Goal: Information Seeking & Learning: Find specific page/section

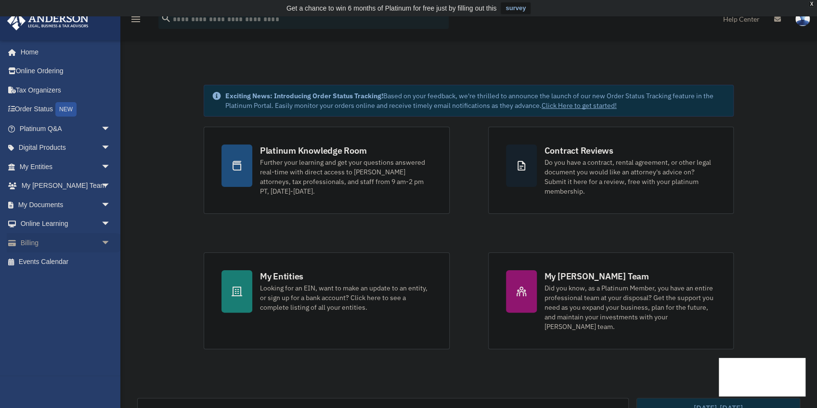
click at [54, 242] on link "Billing arrow_drop_down" at bounding box center [66, 242] width 118 height 19
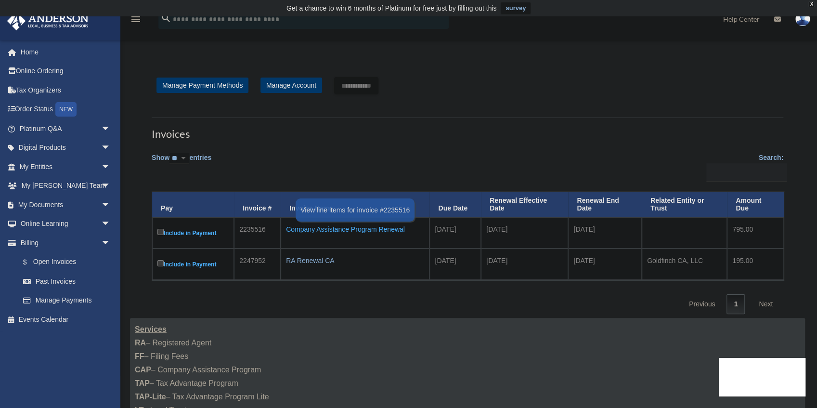
click at [360, 229] on div "Company Assistance Program Renewal" at bounding box center [355, 228] width 138 height 13
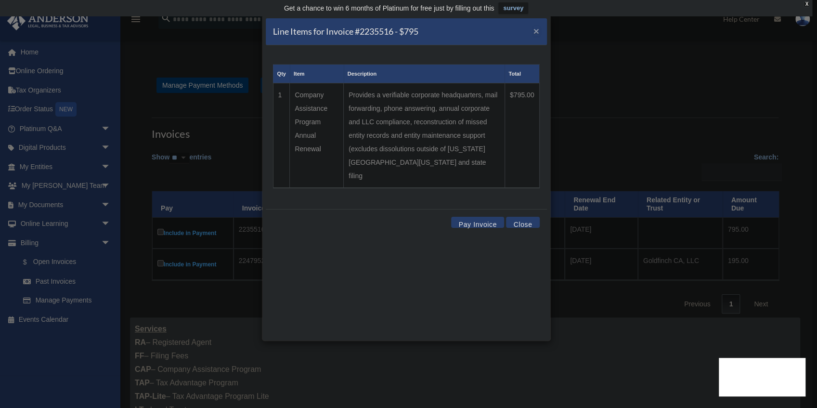
click at [536, 28] on span "×" at bounding box center [536, 31] width 6 height 11
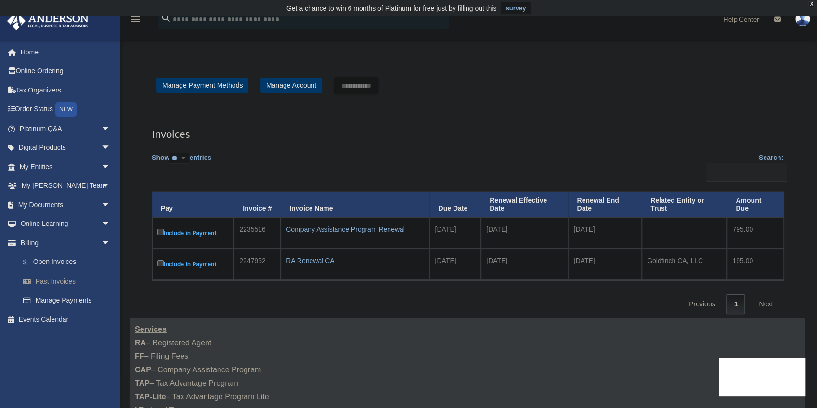
click at [58, 277] on link "Past Invoices" at bounding box center [69, 280] width 112 height 19
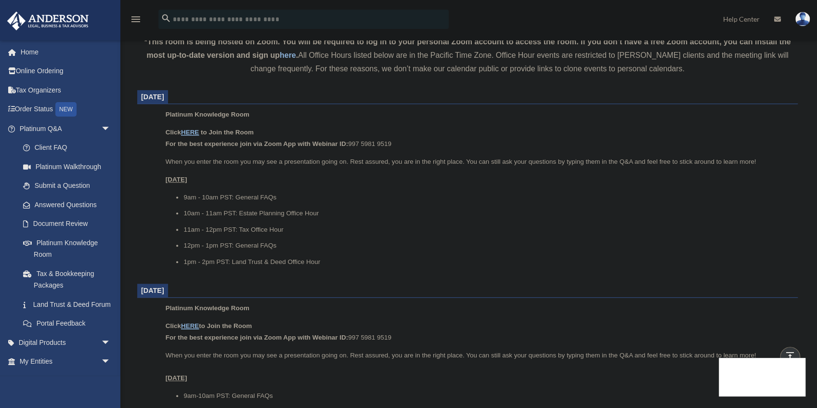
scroll to position [353, 0]
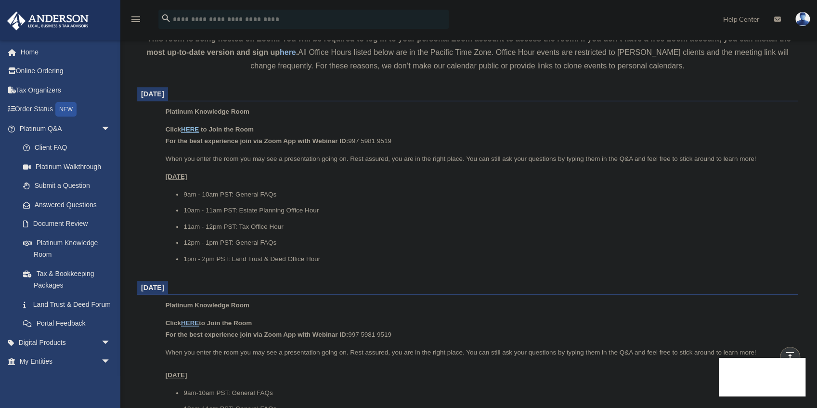
click at [191, 128] on u "HERE" at bounding box center [190, 129] width 18 height 7
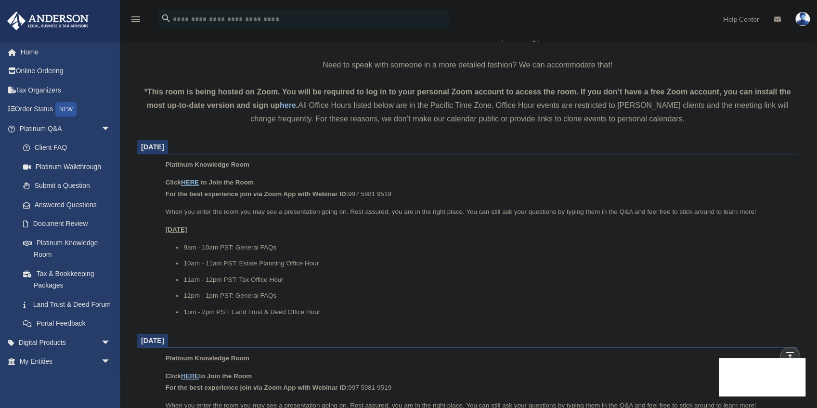
scroll to position [289, 0]
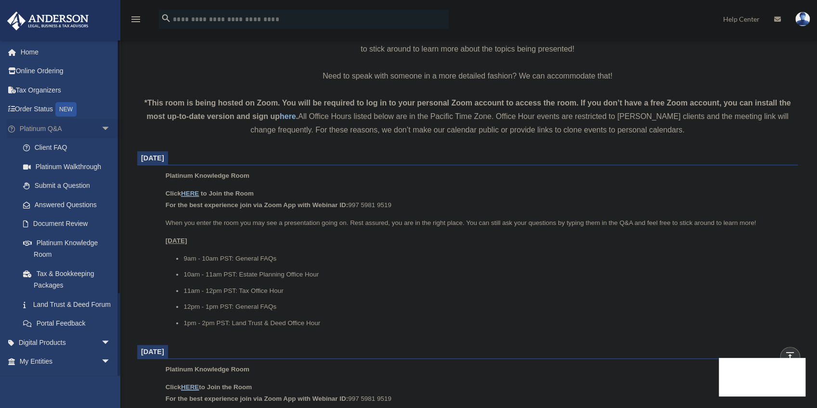
click at [102, 129] on span "arrow_drop_down" at bounding box center [110, 129] width 19 height 20
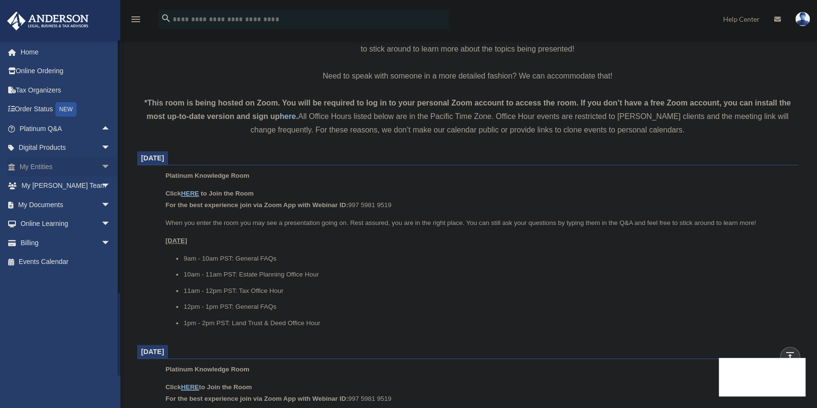
click at [101, 165] on span "arrow_drop_down" at bounding box center [110, 167] width 19 height 20
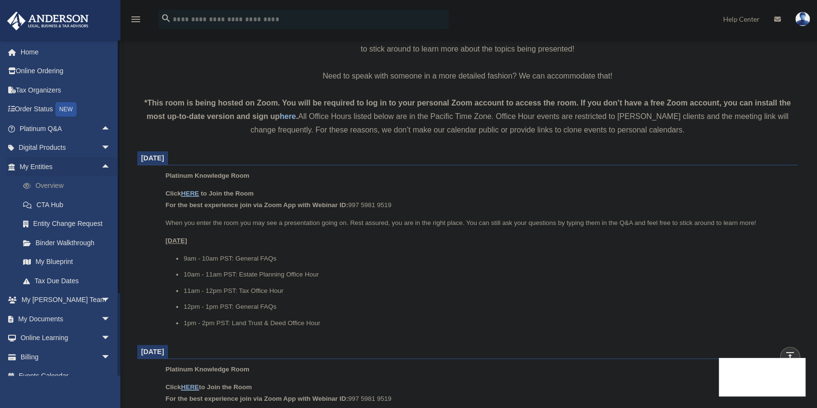
click at [53, 181] on link "Overview" at bounding box center [69, 185] width 112 height 19
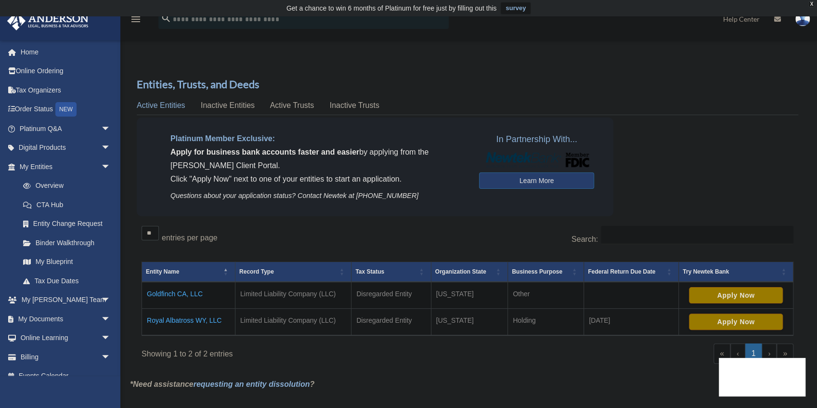
drag, startPoint x: 136, startPoint y: 319, endPoint x: 221, endPoint y: 319, distance: 85.6
click at [221, 319] on div "Entities, Trusts, and Deeds Active Entities Inactive Entities Active Trusts Ina…" at bounding box center [467, 227] width 675 height 300
click at [338, 320] on td "Limited Liability Company (LLC)" at bounding box center [293, 321] width 116 height 27
click at [208, 318] on td "Royal Albatross WY, LLC" at bounding box center [188, 321] width 93 height 27
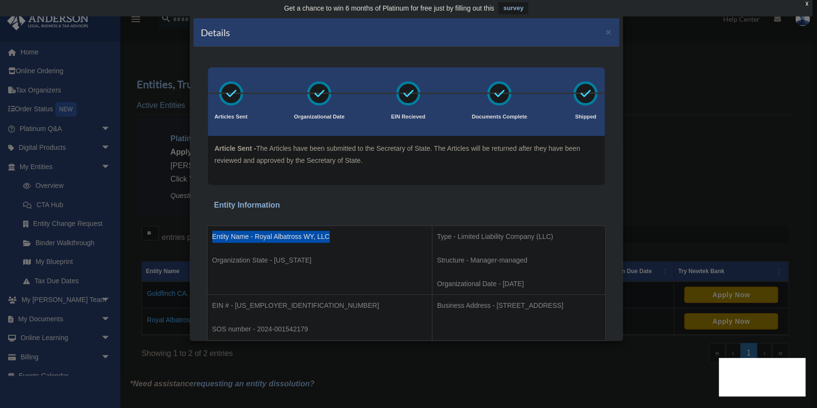
drag, startPoint x: 217, startPoint y: 234, endPoint x: 338, endPoint y: 235, distance: 120.3
click at [338, 235] on p "Entity Name - Royal Albatross WY, LLC" at bounding box center [319, 236] width 215 height 12
copy p "Entity Name - Royal Albatross WY, LLC"
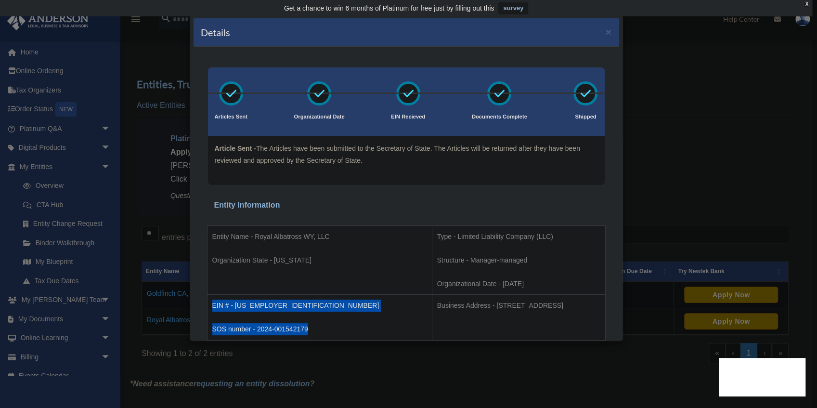
drag, startPoint x: 213, startPoint y: 307, endPoint x: 312, endPoint y: 326, distance: 100.9
click at [312, 326] on td "EIN # - 33-1605134 SOS number - 2024-001542179" at bounding box center [319, 317] width 225 height 46
copy td "EIN # - 33-1605134 SOS number - 2024-001542179"
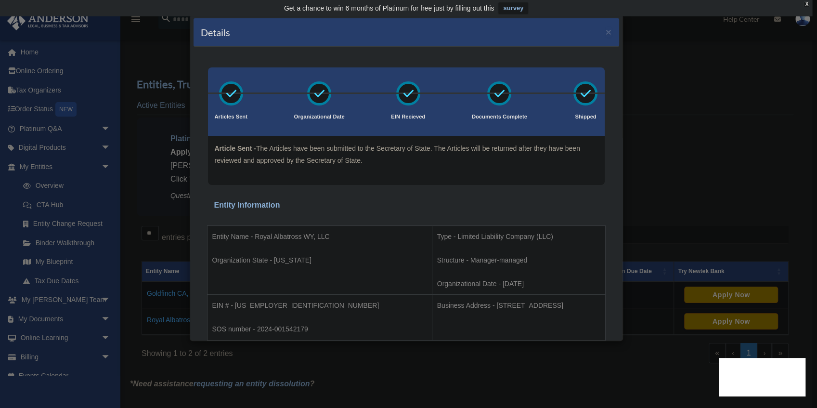
click at [300, 280] on td "Entity Name - Royal Albatross WY, LLC Organization State - Wyoming" at bounding box center [319, 259] width 225 height 69
drag, startPoint x: 213, startPoint y: 234, endPoint x: 343, endPoint y: 229, distance: 130.0
click at [343, 229] on td "Entity Name - Royal Albatross WY, LLC Organization State - Wyoming" at bounding box center [319, 259] width 225 height 69
copy p "Entity Name - Royal Albatross WY, LLC"
click at [605, 35] on button "×" at bounding box center [608, 32] width 6 height 10
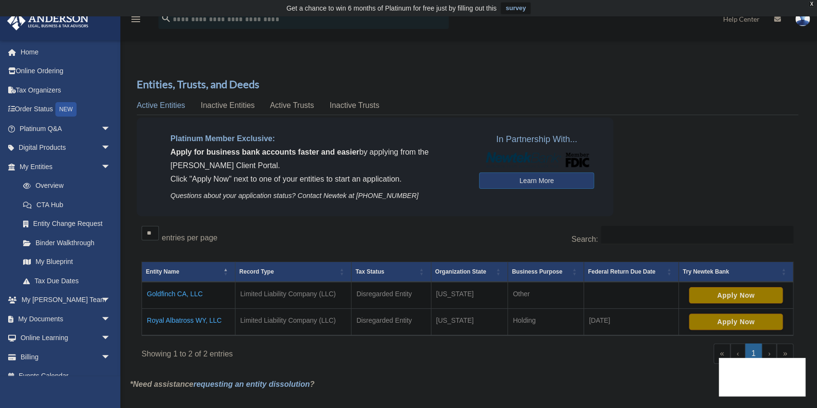
click at [171, 294] on td "Goldfinch CA, LLC" at bounding box center [188, 294] width 93 height 27
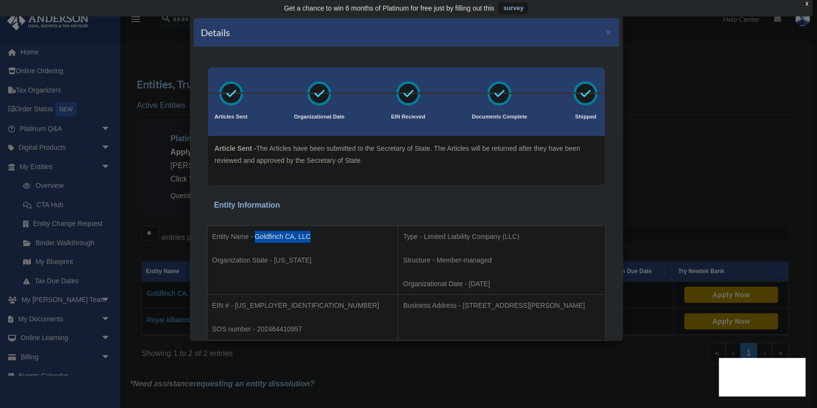
drag, startPoint x: 255, startPoint y: 236, endPoint x: 311, endPoint y: 230, distance: 55.6
click at [311, 230] on p "Entity Name - Goldfinch CA, LLC" at bounding box center [302, 236] width 181 height 12
copy p "Goldfinch CA, LLC"
click at [605, 32] on button "×" at bounding box center [608, 32] width 6 height 10
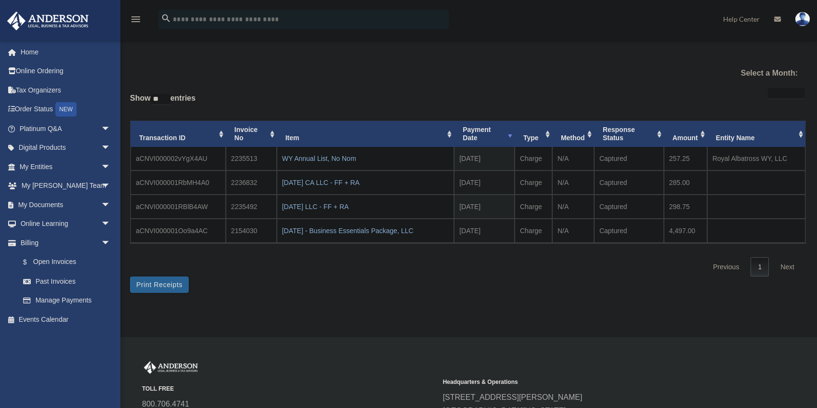
select select
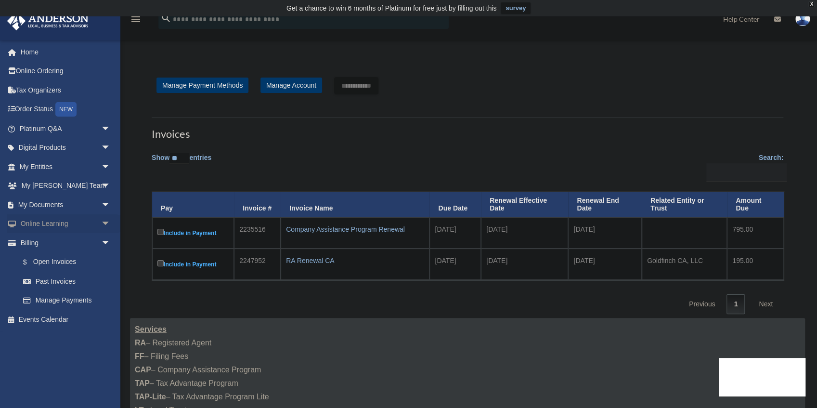
click at [102, 223] on span "arrow_drop_down" at bounding box center [110, 224] width 19 height 20
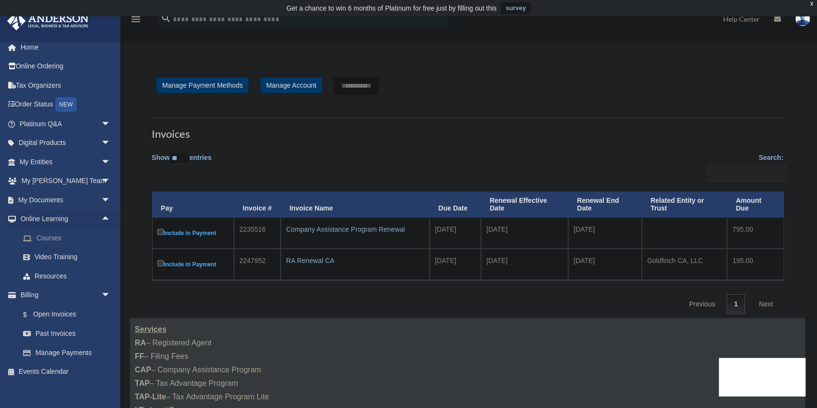
scroll to position [12, 0]
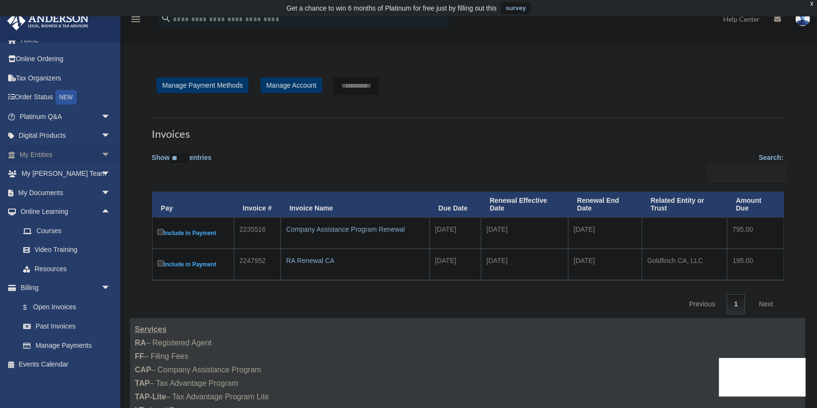
click at [101, 153] on span "arrow_drop_down" at bounding box center [110, 155] width 19 height 20
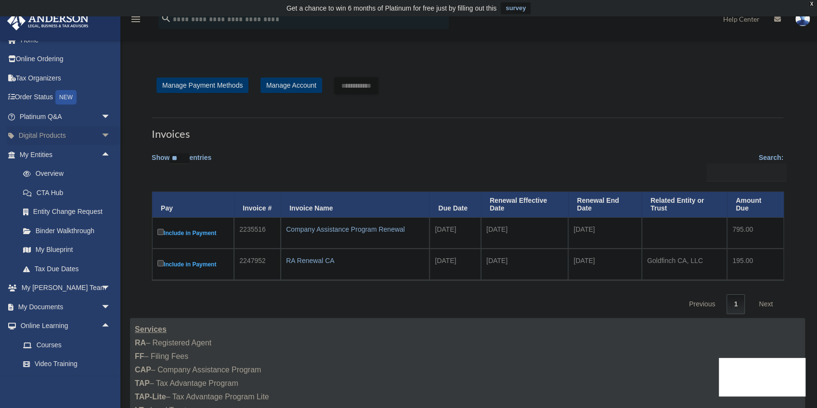
click at [101, 138] on span "arrow_drop_down" at bounding box center [110, 136] width 19 height 20
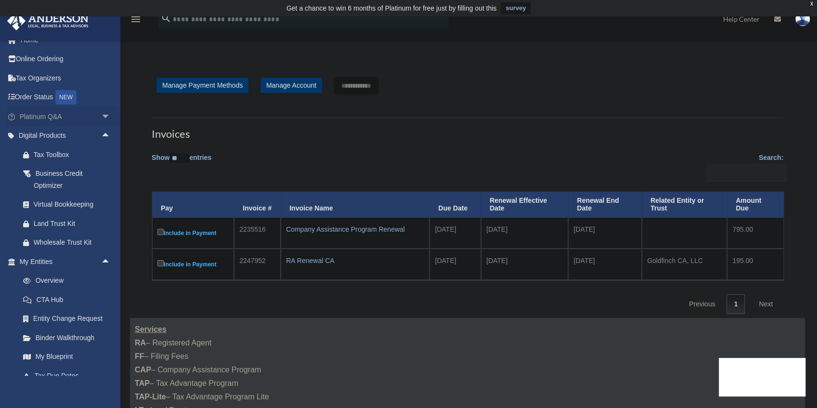
click at [101, 117] on span "arrow_drop_down" at bounding box center [110, 117] width 19 height 20
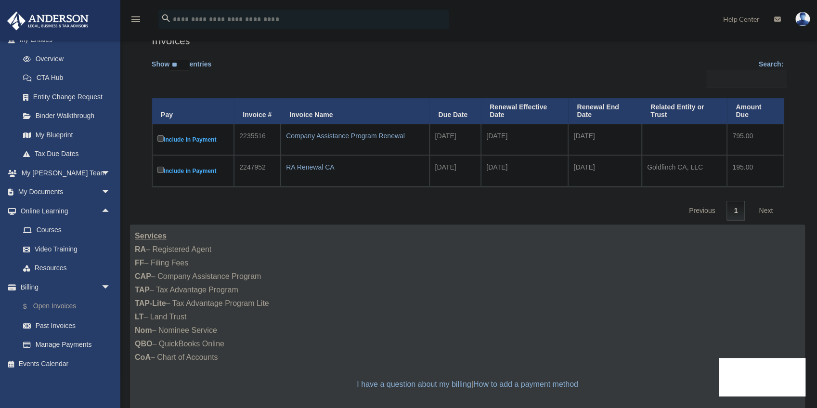
scroll to position [96, 0]
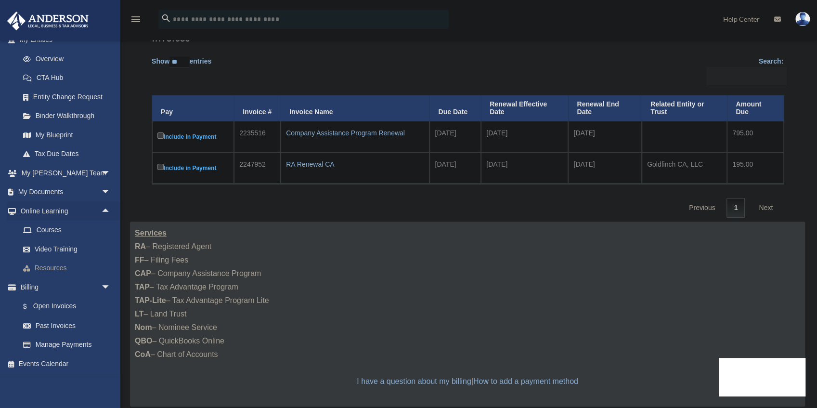
click at [55, 269] on link "Resources" at bounding box center [69, 267] width 112 height 19
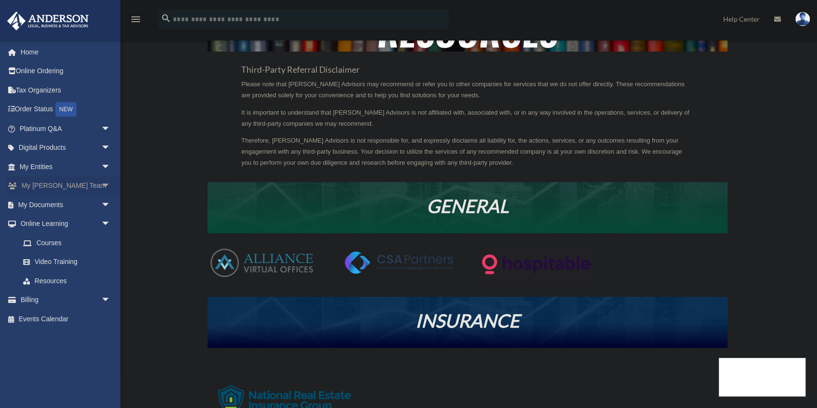
scroll to position [65, 0]
click at [38, 55] on link "Home" at bounding box center [66, 51] width 118 height 19
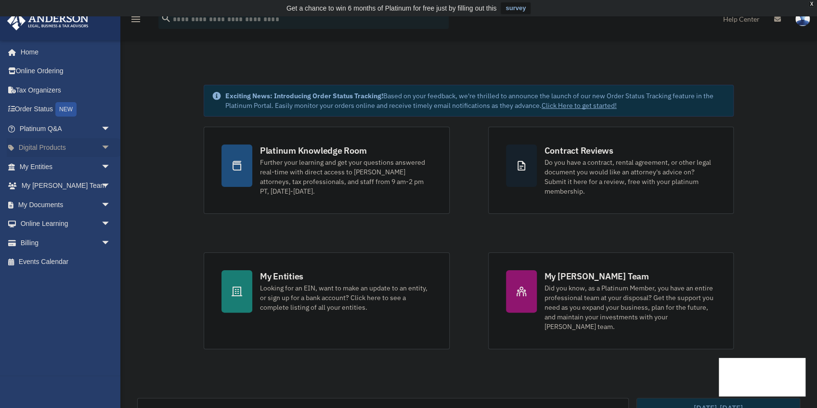
click at [103, 146] on span "arrow_drop_down" at bounding box center [110, 148] width 19 height 20
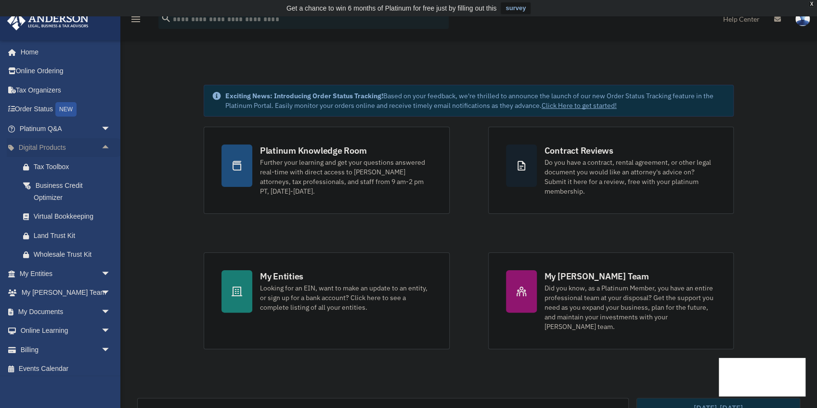
scroll to position [4, 0]
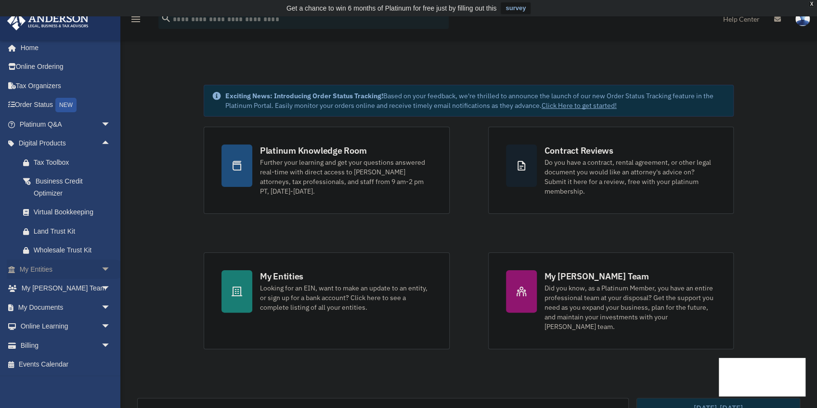
click at [101, 268] on span "arrow_drop_down" at bounding box center [110, 269] width 19 height 20
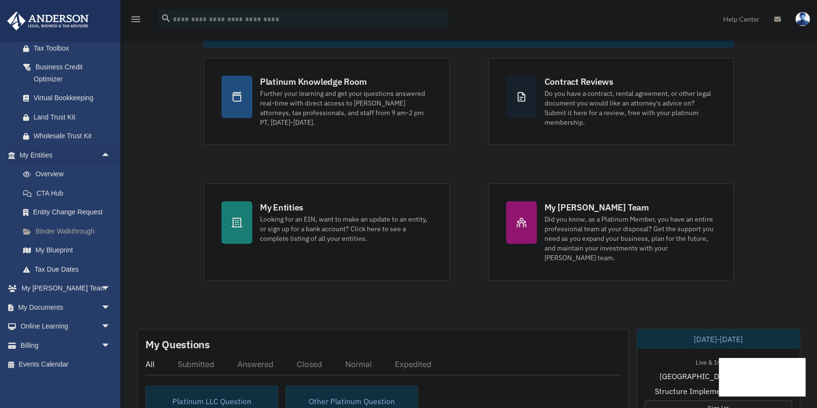
scroll to position [96, 0]
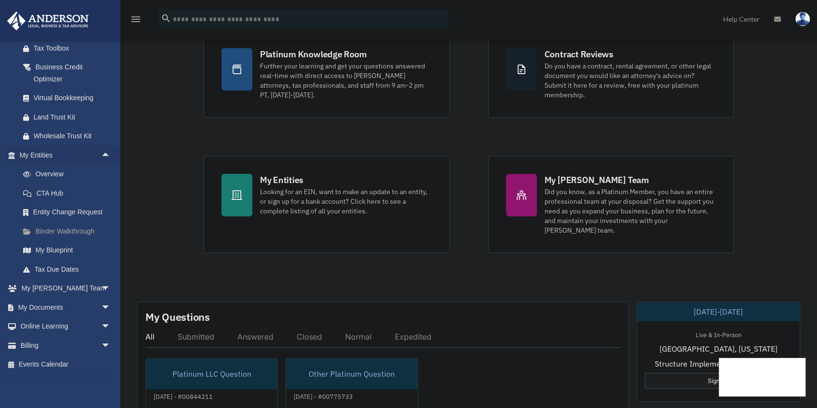
click at [77, 232] on link "Binder Walkthrough" at bounding box center [69, 230] width 112 height 19
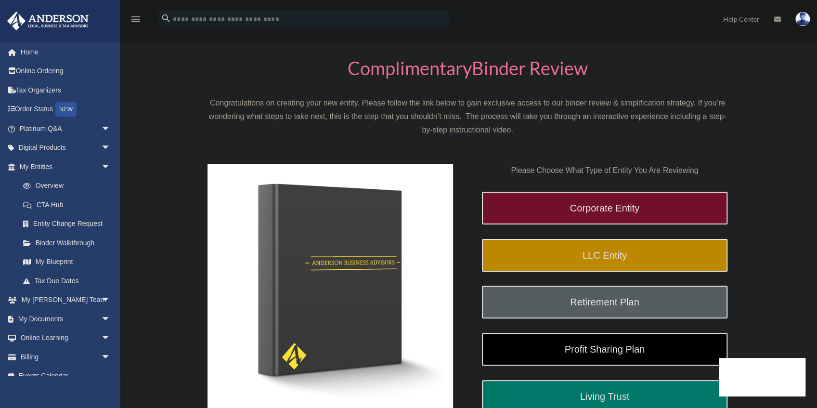
scroll to position [48, 0]
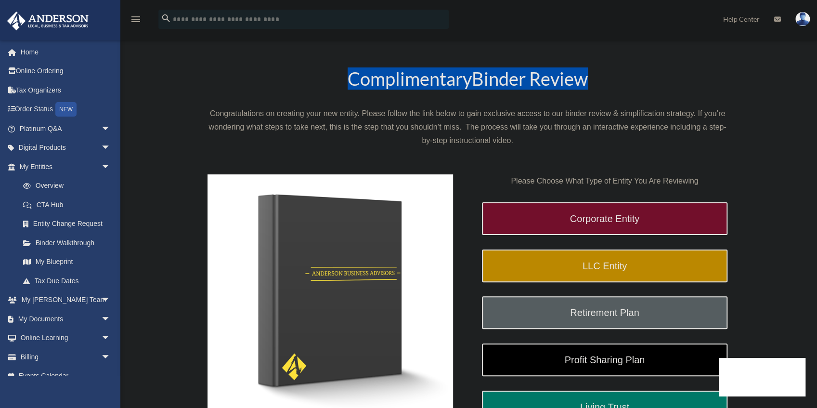
drag, startPoint x: 346, startPoint y: 80, endPoint x: 606, endPoint y: 83, distance: 260.3
click at [606, 83] on h1 "Complimentary Binder Review" at bounding box center [467, 80] width 520 height 23
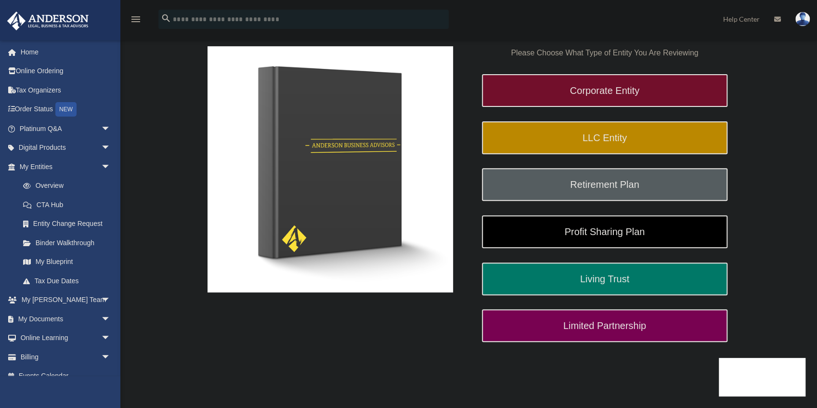
scroll to position [176, 0]
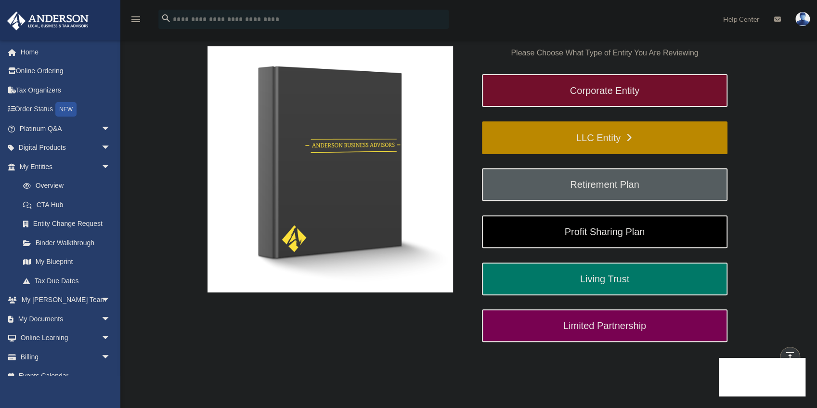
click at [617, 136] on link "LLC Entity" at bounding box center [604, 137] width 245 height 33
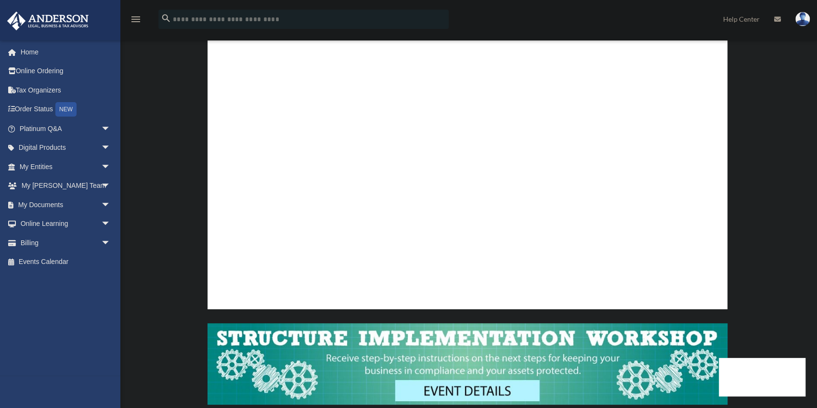
scroll to position [168, 0]
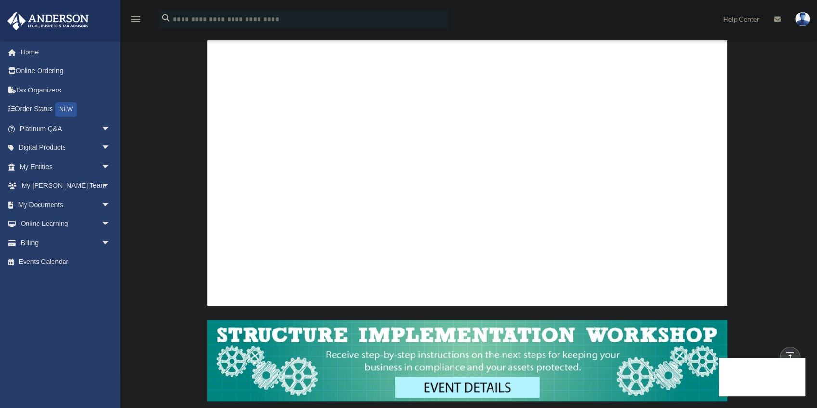
click at [766, 248] on div "LLC Entity To pause video at anytime, simply click on the video" at bounding box center [467, 176] width 675 height 534
click at [232, 24] on input "search" at bounding box center [303, 19] width 290 height 19
click at [30, 49] on link "Home" at bounding box center [66, 51] width 118 height 19
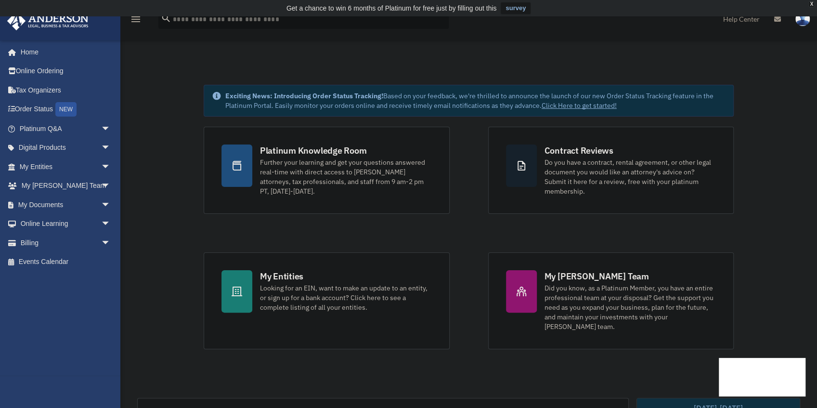
click at [254, 23] on input "search" at bounding box center [303, 19] width 290 height 19
type input "**********"
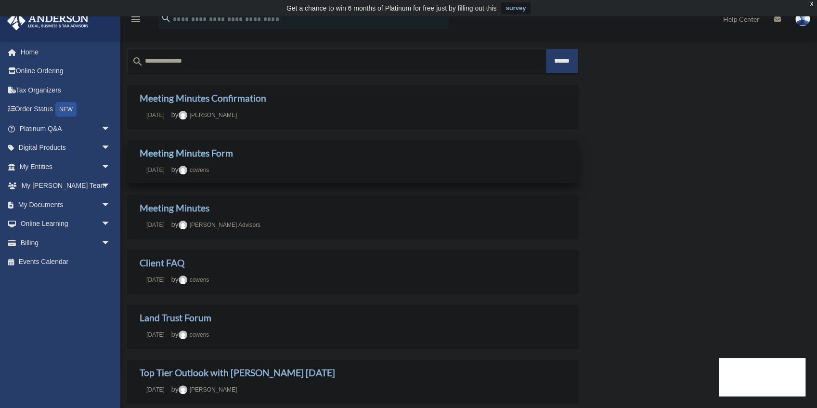
click at [223, 154] on link "Meeting Minutes Form" at bounding box center [186, 152] width 93 height 11
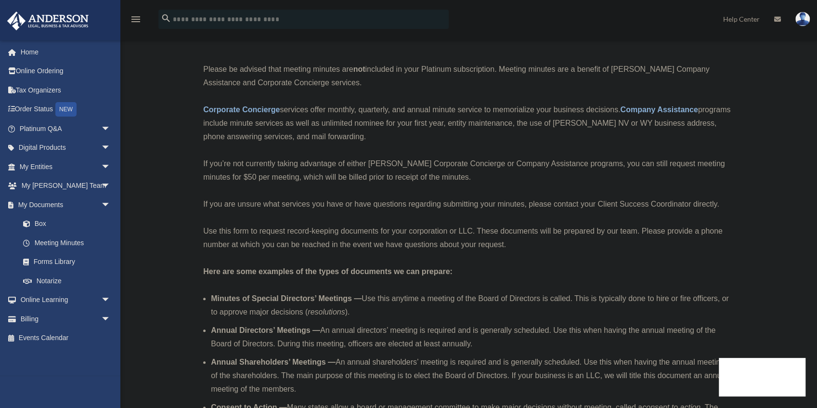
scroll to position [96, 0]
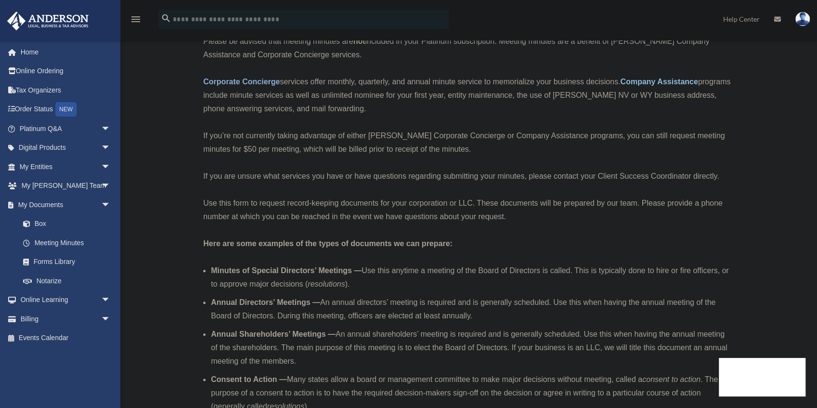
click at [626, 82] on strong "Company Assistance" at bounding box center [658, 81] width 77 height 8
drag, startPoint x: 623, startPoint y: 82, endPoint x: 433, endPoint y: 111, distance: 191.7
click at [433, 111] on p "Corporate Concierge services offer monthly, quarterly, and annual minute servic…" at bounding box center [467, 95] width 528 height 40
copy p "Company Assistance programs include minute services as well as unlimited nomine…"
